Goal: Transaction & Acquisition: Purchase product/service

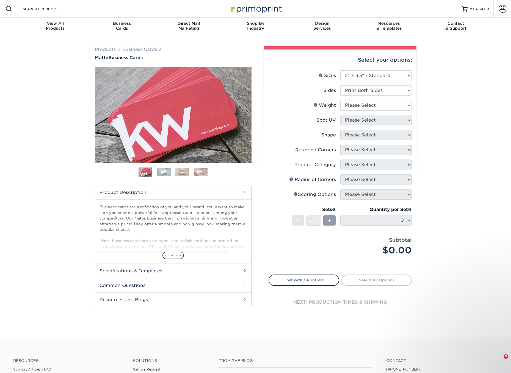
select select "2.00x3.50"
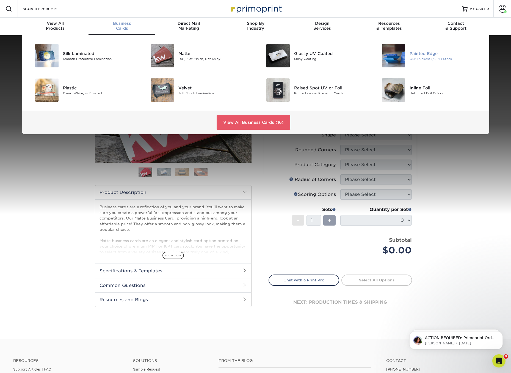
click at [422, 52] on div "Painted Edge" at bounding box center [445, 53] width 73 height 6
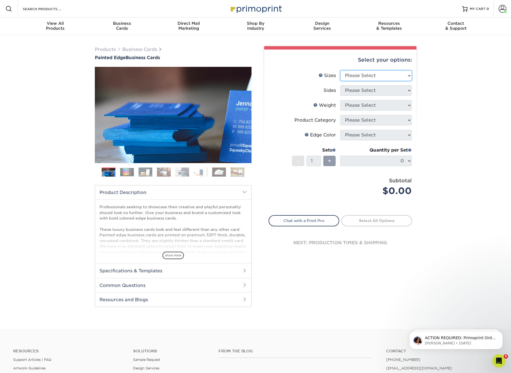
click at [366, 74] on select "Please Select 2" x 3.5" - Standard 2.125" x 3.375" - European 2.5" x 2.5" - Squ…" at bounding box center [375, 75] width 71 height 10
select select "2.00x3.50"
click at [386, 89] on select "Please Select Print Both Sides Print Front Only" at bounding box center [375, 90] width 71 height 10
select select "13abbda7-1d64-4f25-8bb2-c179b224825d"
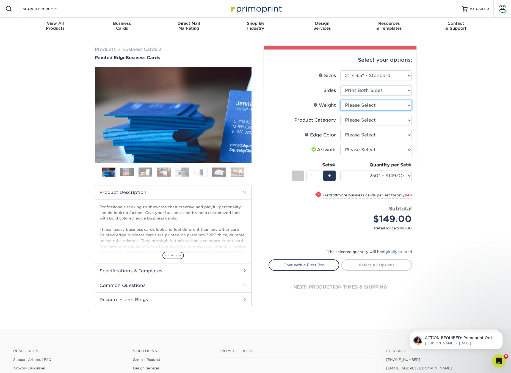
click at [389, 105] on select "Please Select 32PTUC" at bounding box center [375, 105] width 71 height 10
select select "32PTUC"
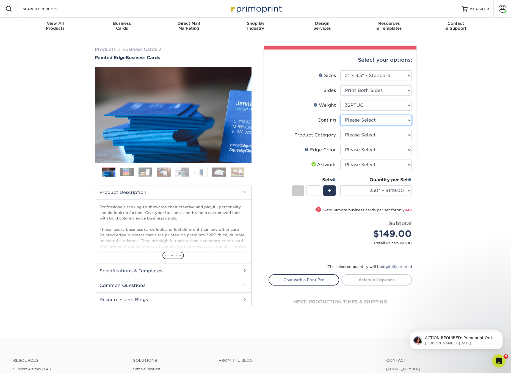
click at [385, 120] on select at bounding box center [375, 120] width 71 height 10
select select "3e7618de-abca-4bda-9f97-8b9129e913d8"
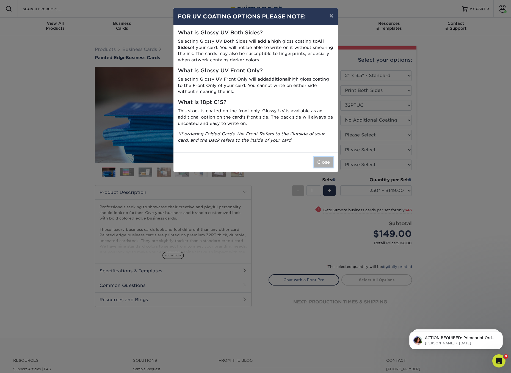
click at [325, 160] on button "Close" at bounding box center [323, 162] width 20 height 10
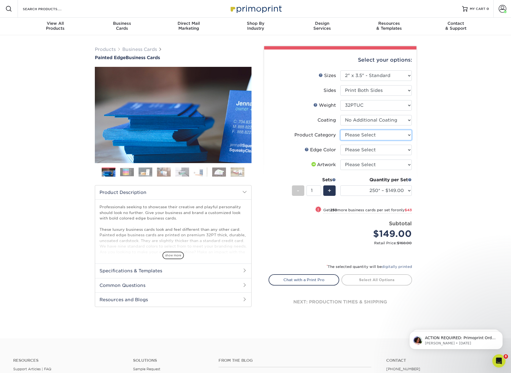
click at [379, 134] on select "Please Select Business Cards" at bounding box center [375, 135] width 71 height 10
select select "3b5148f1-0588-4f88-a218-97bcfdce65c1"
click at [379, 150] on select "Please Select Charcoal Black Brown Blue Pearlescent Blue Pearlescent Gold Pearl…" at bounding box center [375, 150] width 71 height 10
select select "34794e23-ba15-445e-813c-341542a5462f"
click at [378, 163] on select "Please Select I will upload files I need a design - $100" at bounding box center [375, 164] width 71 height 10
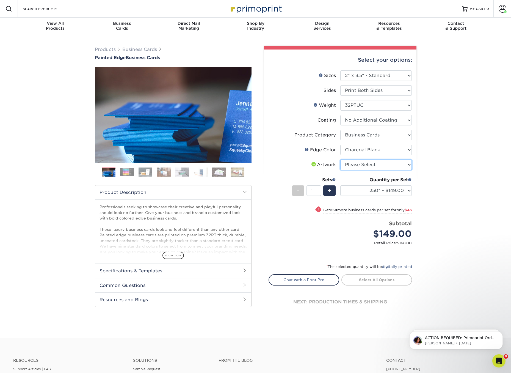
select select "upload"
click at [460, 159] on div "Products Business Cards Painted Edge Business Cards Previous Next" at bounding box center [255, 186] width 511 height 303
click at [173, 256] on span "show more" at bounding box center [172, 254] width 21 height 7
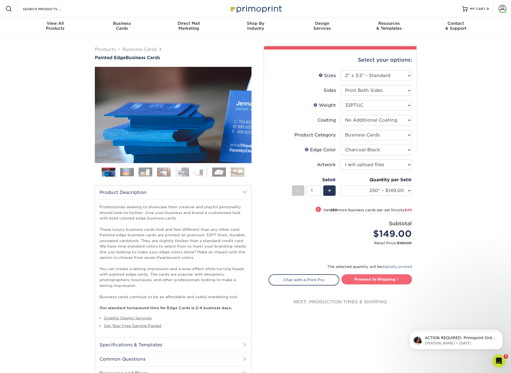
click at [379, 279] on link "Proceed to Shipping" at bounding box center [376, 279] width 71 height 10
type input "Set 1"
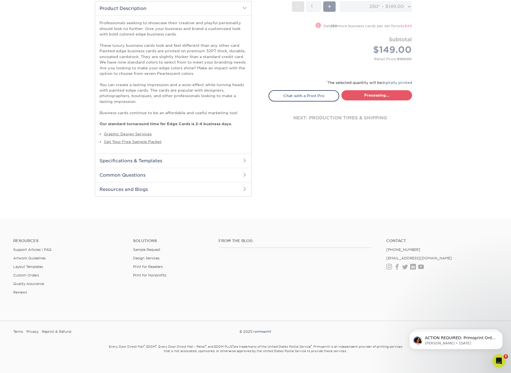
select select "b1d50ed3-fc81-464d-a1d8-d1915fbce704"
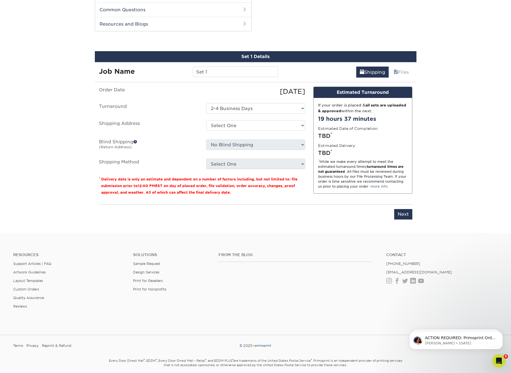
scroll to position [353, 0]
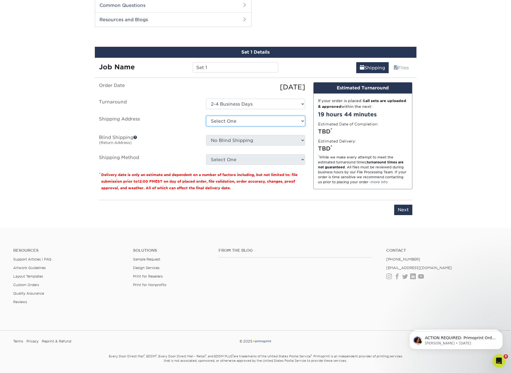
click at [240, 122] on select "Select One Alex Carney Allegra Allegra Allegra Dulles Arc Management Aubrey Sco…" at bounding box center [255, 121] width 99 height 10
select select "241230"
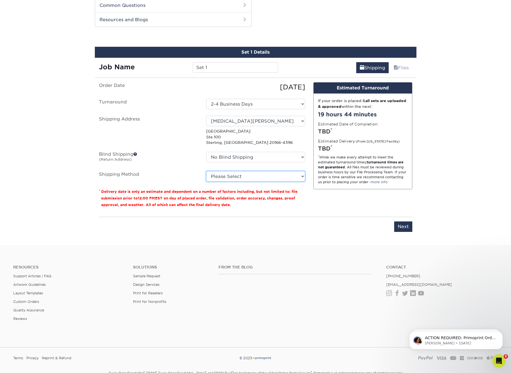
click at [286, 176] on select "Please Select Ground Shipping (+$7.84) 3 Day Shipping Service (+$15.33) 2 Day A…" at bounding box center [255, 176] width 99 height 10
select select "03"
click at [405, 226] on input "Next" at bounding box center [403, 226] width 18 height 10
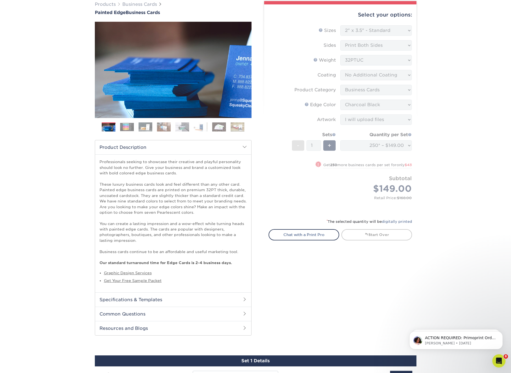
scroll to position [1, 0]
